Goal: Task Accomplishment & Management: Manage account settings

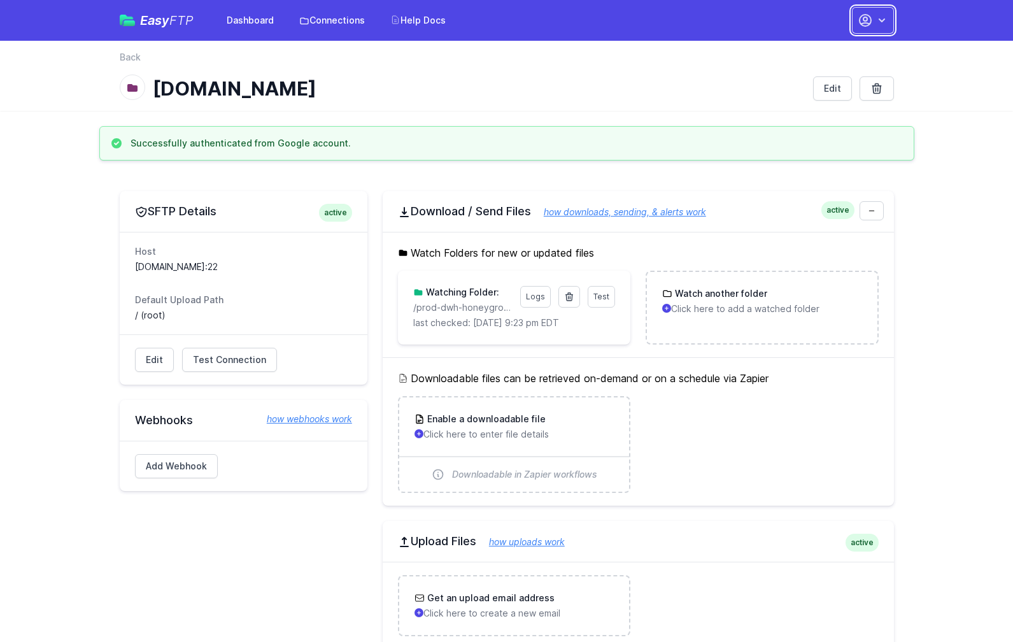
click at [873, 23] on button "button" at bounding box center [873, 20] width 42 height 27
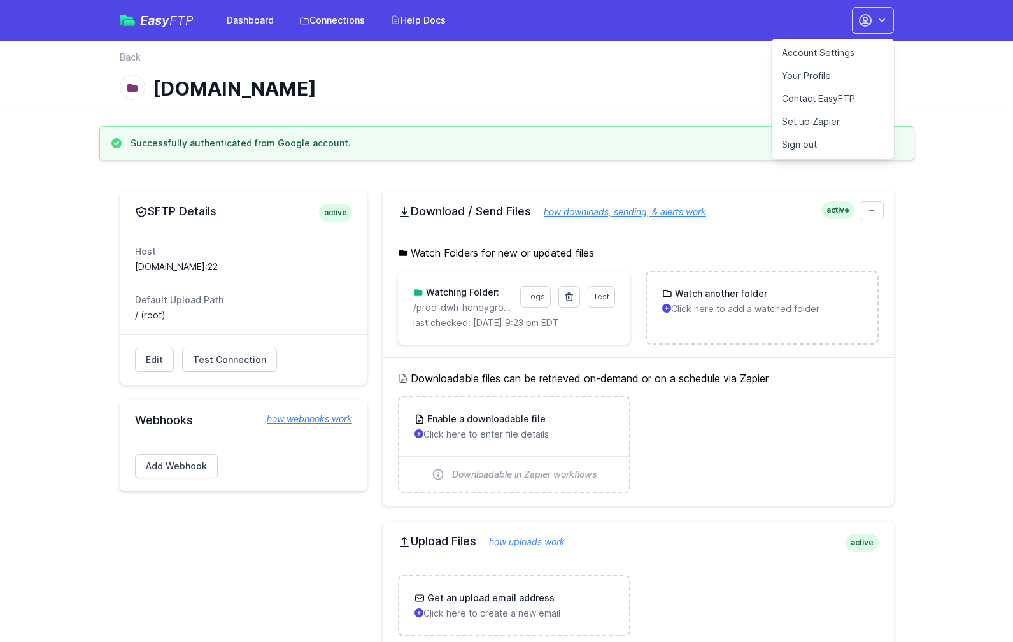
click at [830, 54] on link "Account Settings" at bounding box center [832, 52] width 122 height 23
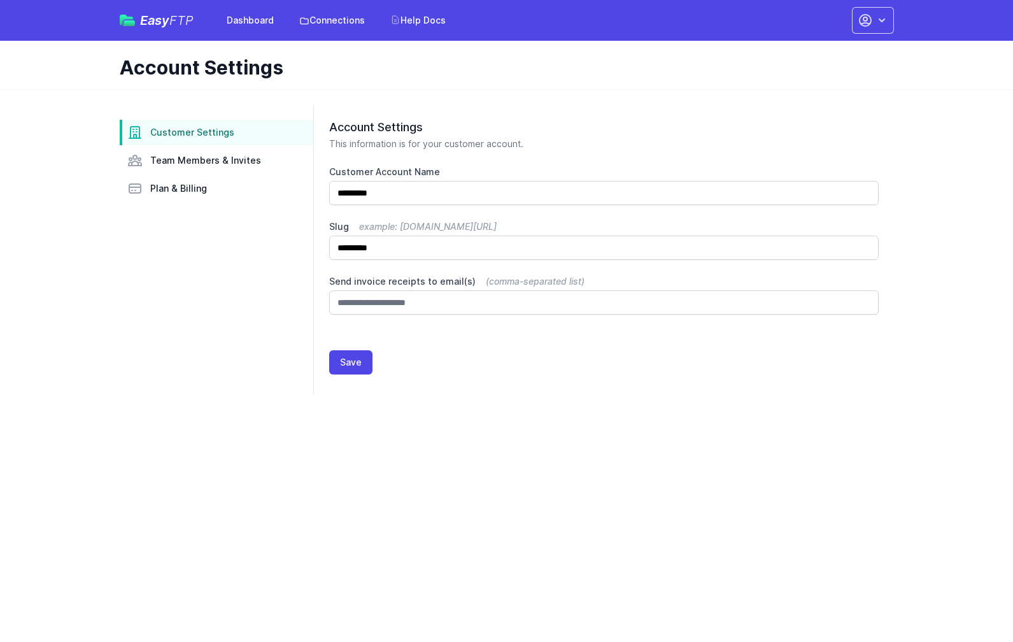
click at [187, 173] on nav "Customer Settings Team Members & Invites Plan & Billing" at bounding box center [216, 160] width 193 height 81
click at [187, 185] on span "Plan & Billing" at bounding box center [178, 188] width 57 height 13
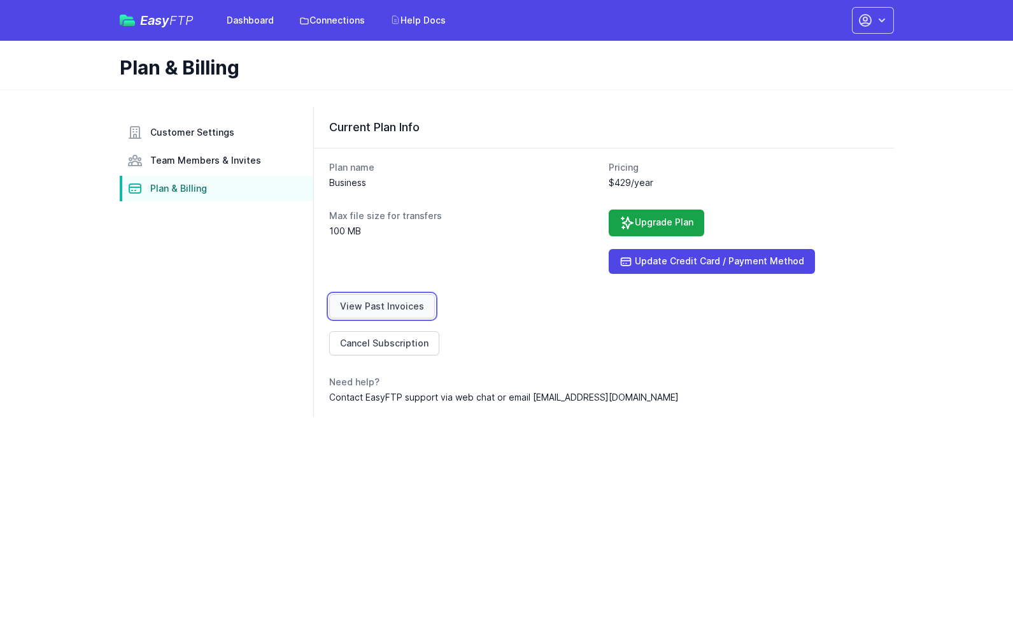
click at [412, 310] on link "View Past Invoices" at bounding box center [382, 306] width 106 height 24
